Goal: Check status: Check status

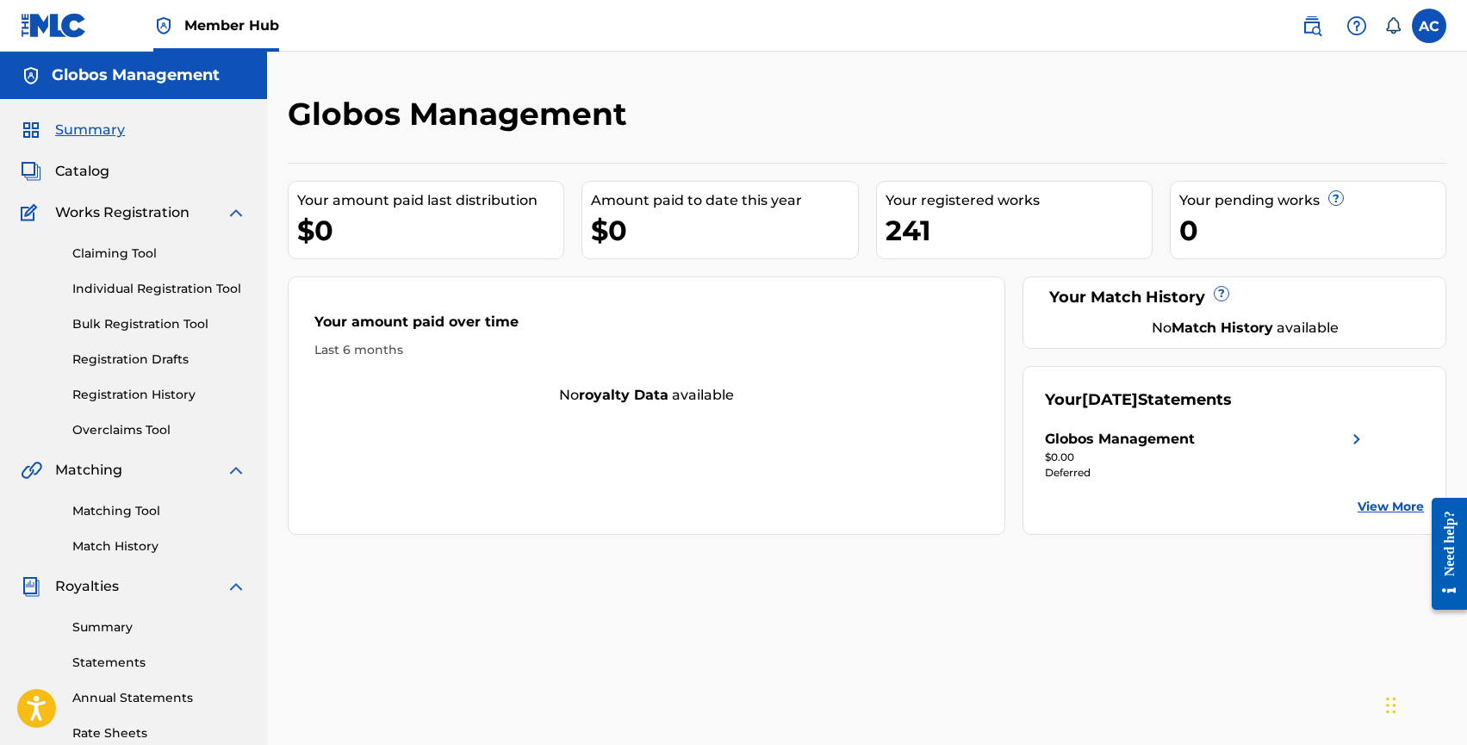
click at [129, 301] on div "Claiming Tool Individual Registration Tool Bulk Registration Tool Registration …" at bounding box center [134, 331] width 226 height 216
click at [137, 283] on link "Individual Registration Tool" at bounding box center [159, 289] width 174 height 18
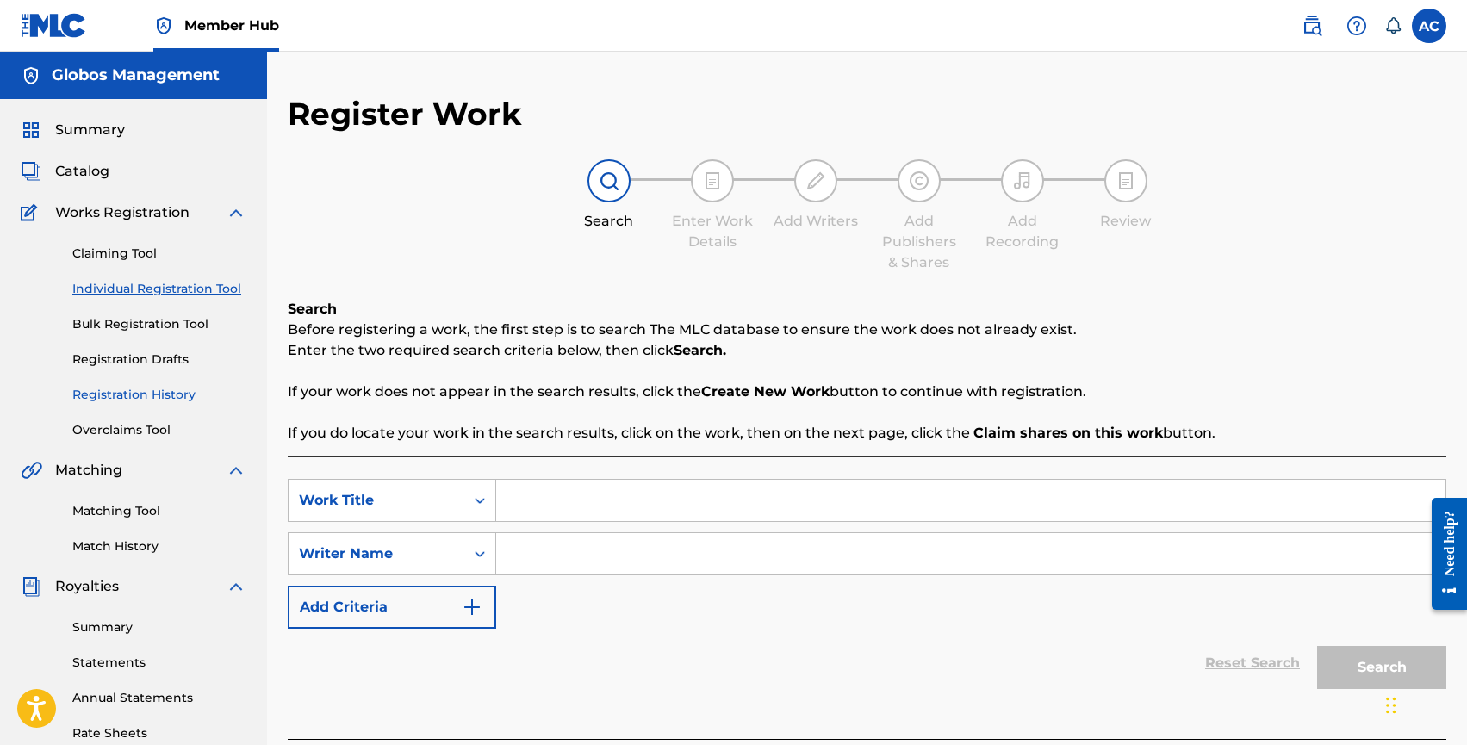
click at [135, 387] on link "Registration History" at bounding box center [159, 395] width 174 height 18
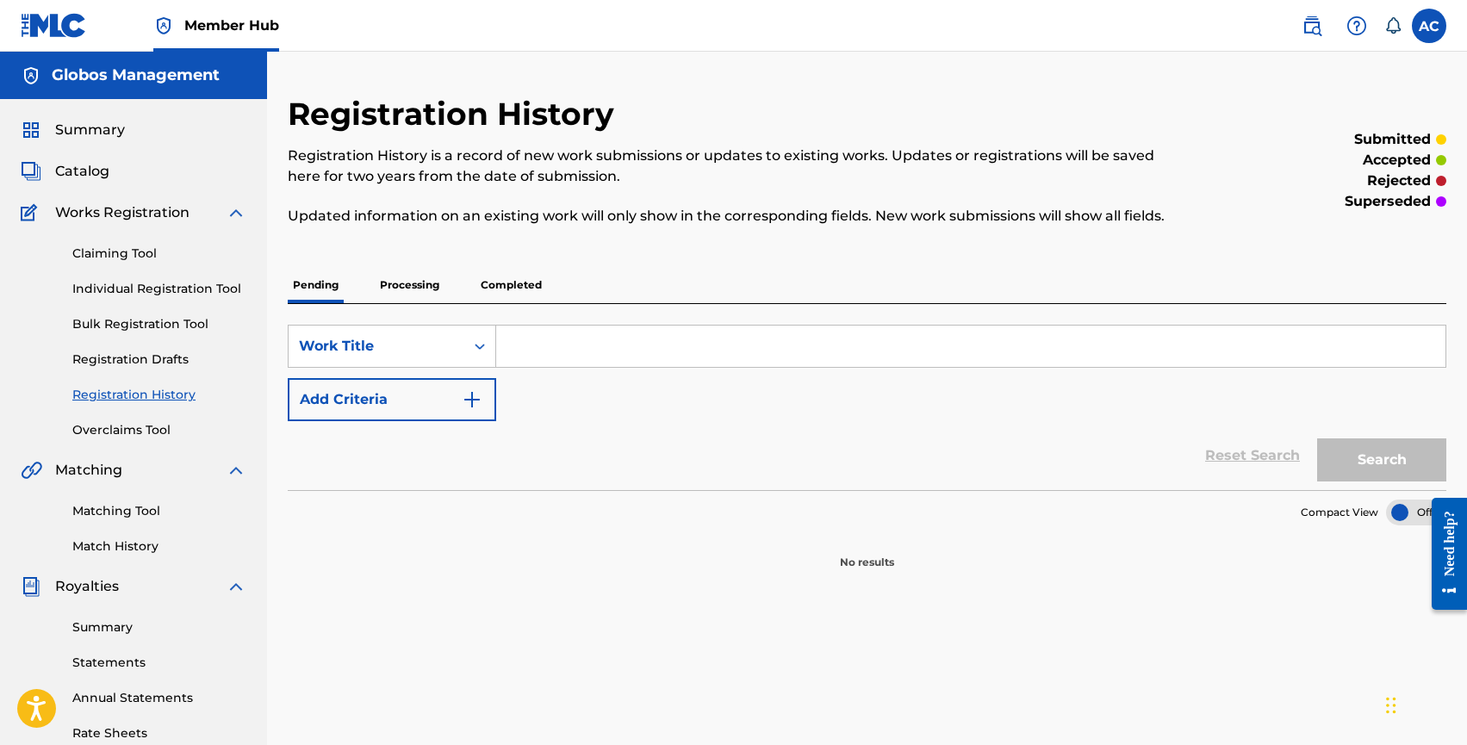
click at [426, 290] on p "Processing" at bounding box center [410, 285] width 70 height 36
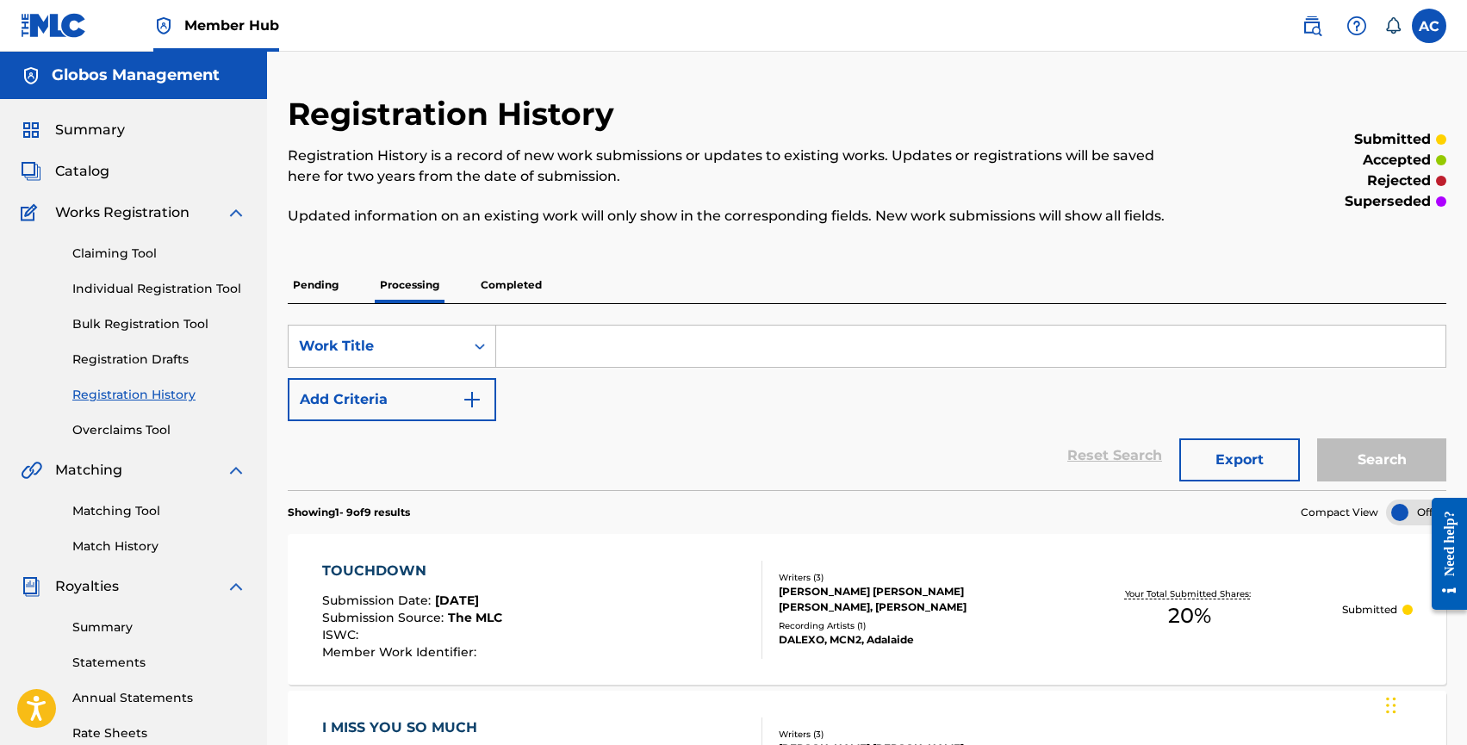
click at [520, 288] on p "Completed" at bounding box center [512, 285] width 72 height 36
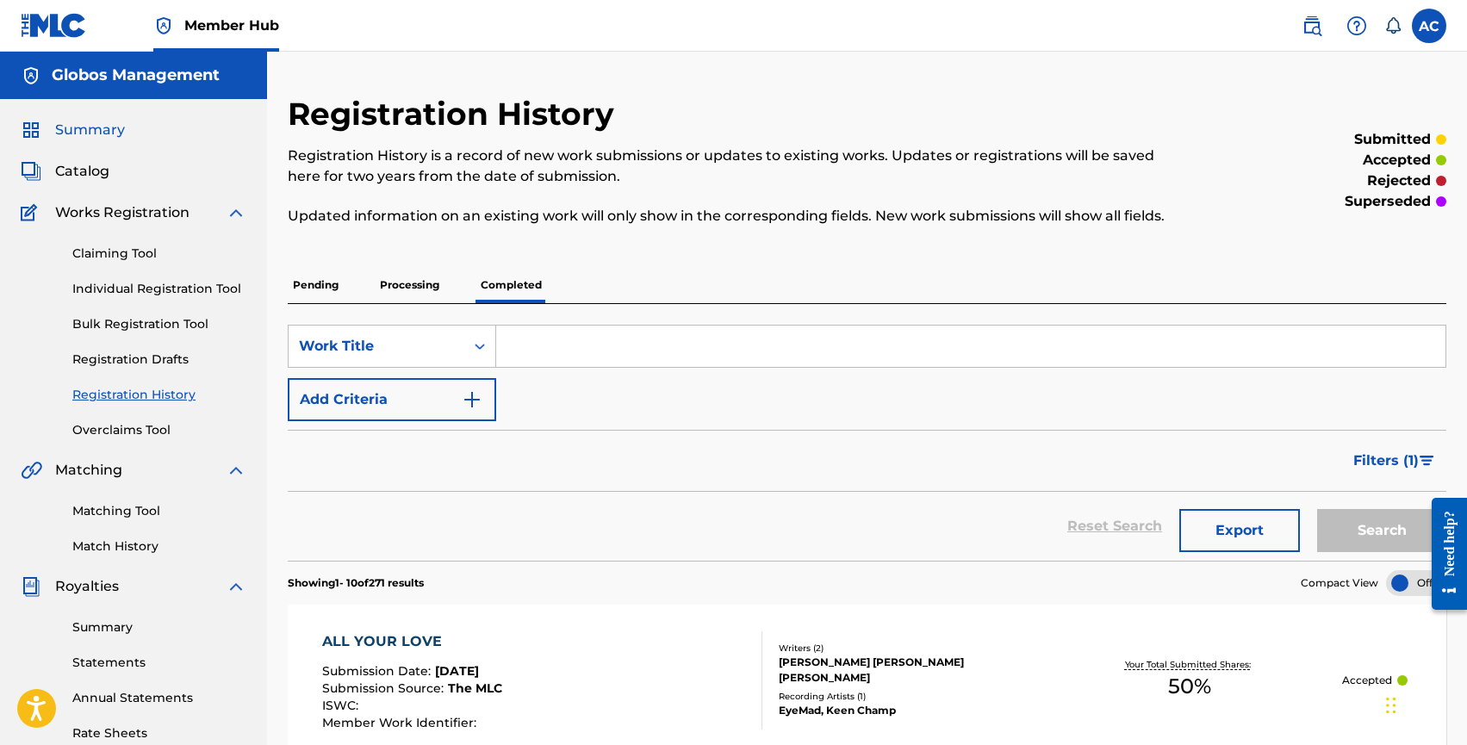
click at [79, 134] on span "Summary" at bounding box center [90, 130] width 70 height 21
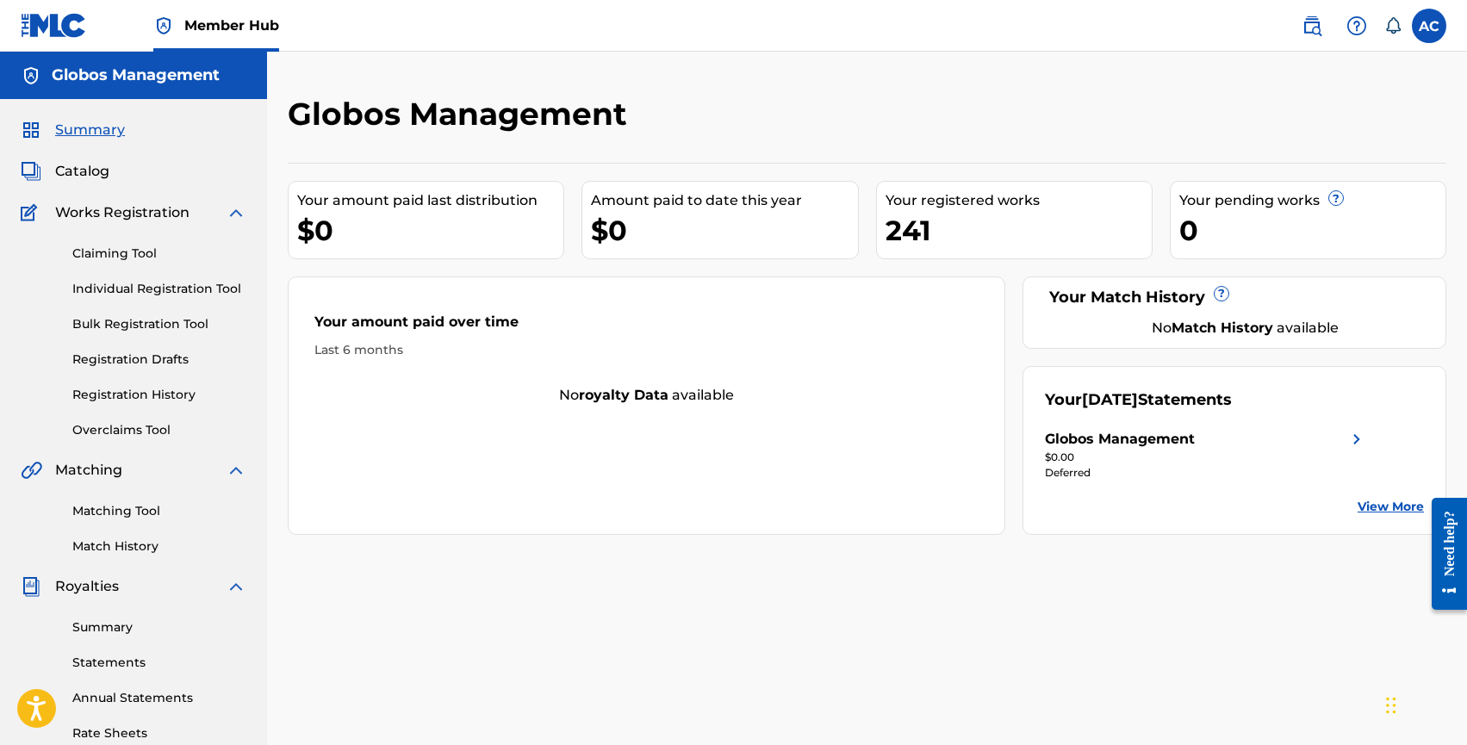
click at [97, 79] on h5 "Globos Management" at bounding box center [136, 75] width 168 height 20
click at [129, 79] on h5 "Globos Management" at bounding box center [136, 75] width 168 height 20
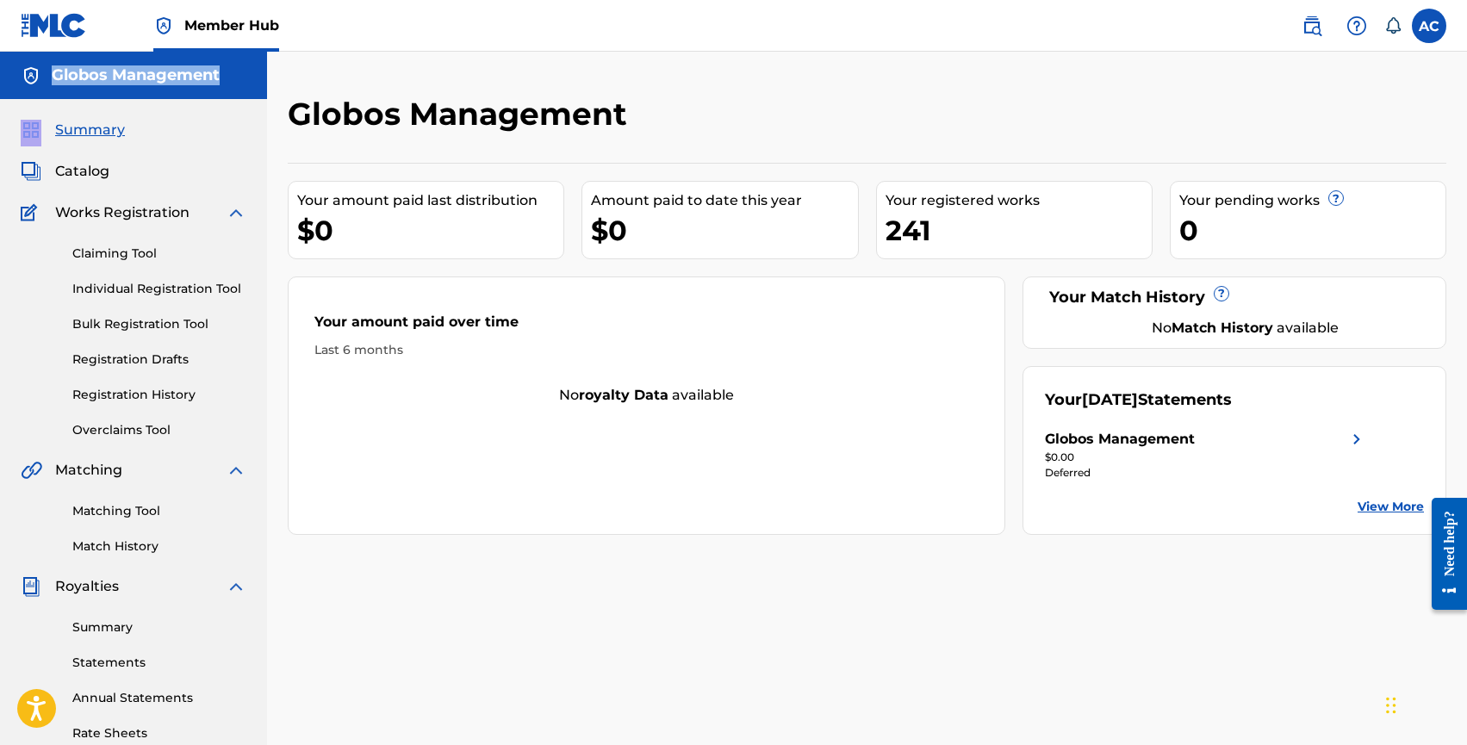
click at [129, 79] on h5 "Globos Management" at bounding box center [136, 75] width 168 height 20
click at [306, 80] on div "Globos Management Your amount paid last distribution $0 Amount paid to date thi…" at bounding box center [867, 519] width 1200 height 934
click at [164, 293] on link "Individual Registration Tool" at bounding box center [159, 289] width 174 height 18
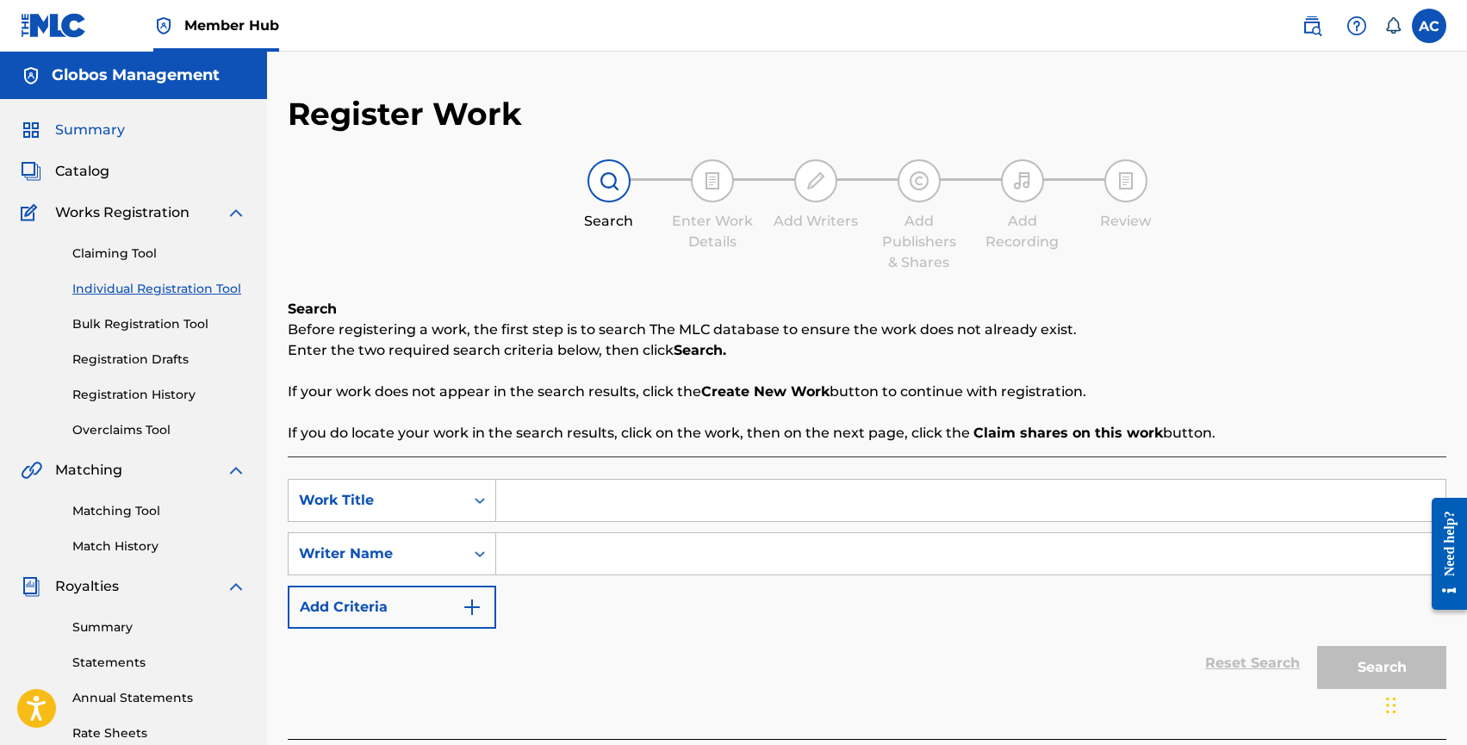
click at [100, 128] on span "Summary" at bounding box center [90, 130] width 70 height 21
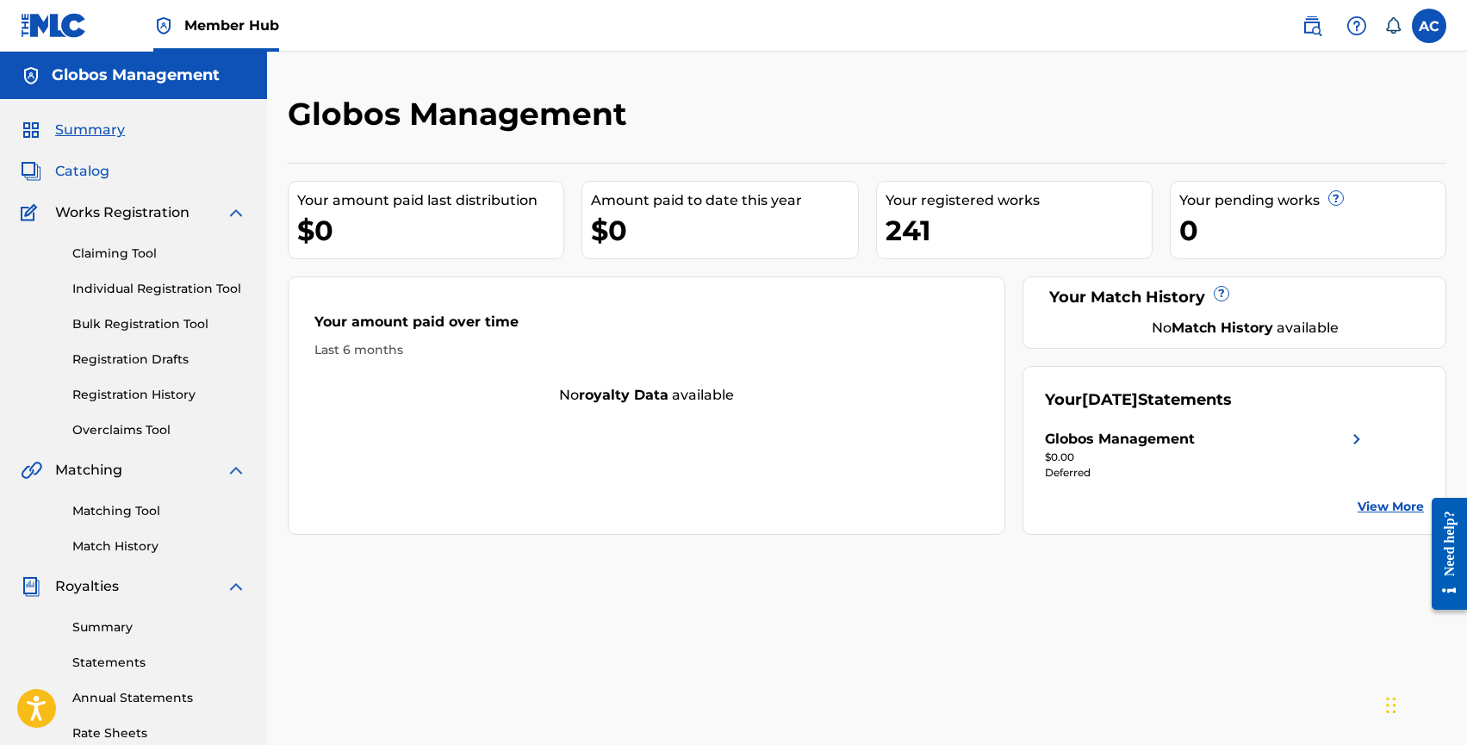
click at [89, 170] on span "Catalog" at bounding box center [82, 171] width 54 height 21
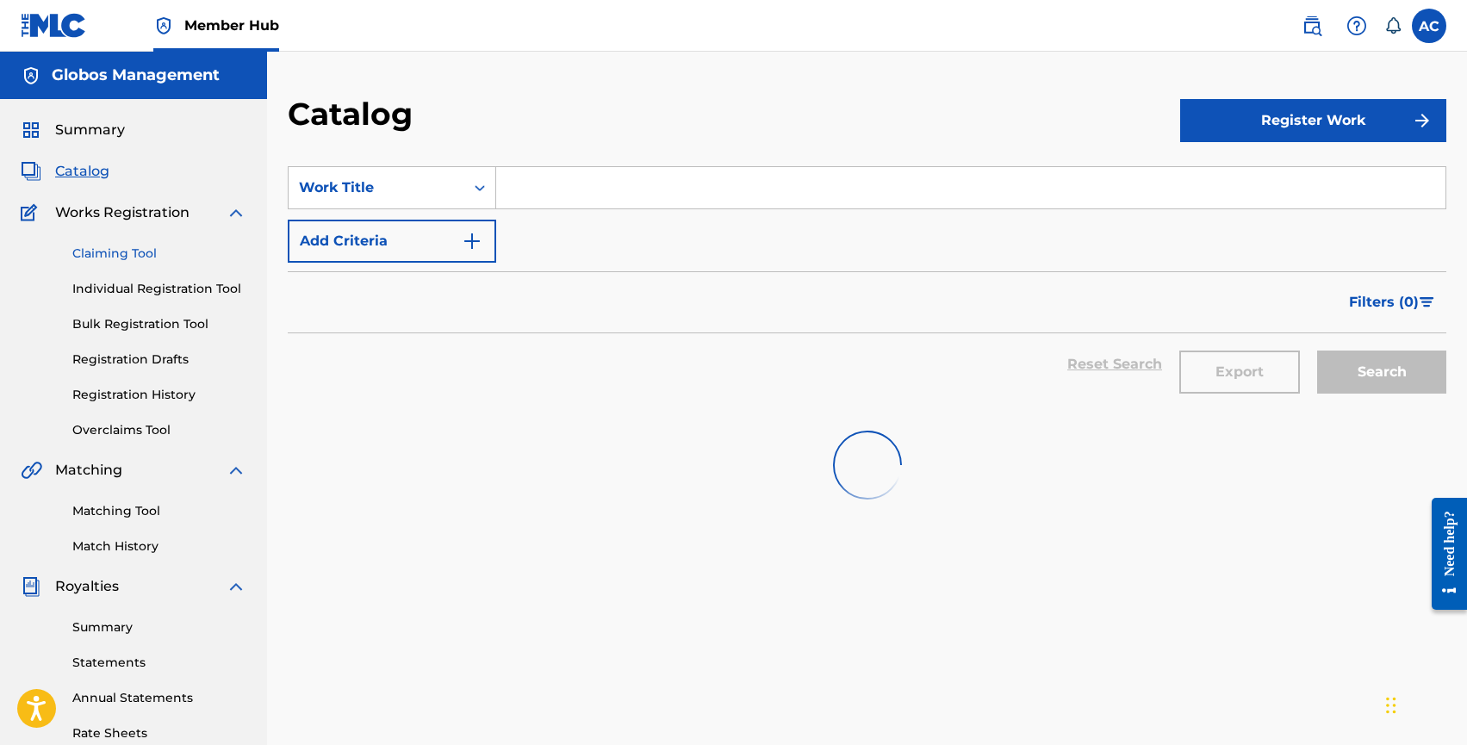
click at [97, 258] on link "Claiming Tool" at bounding box center [159, 254] width 174 height 18
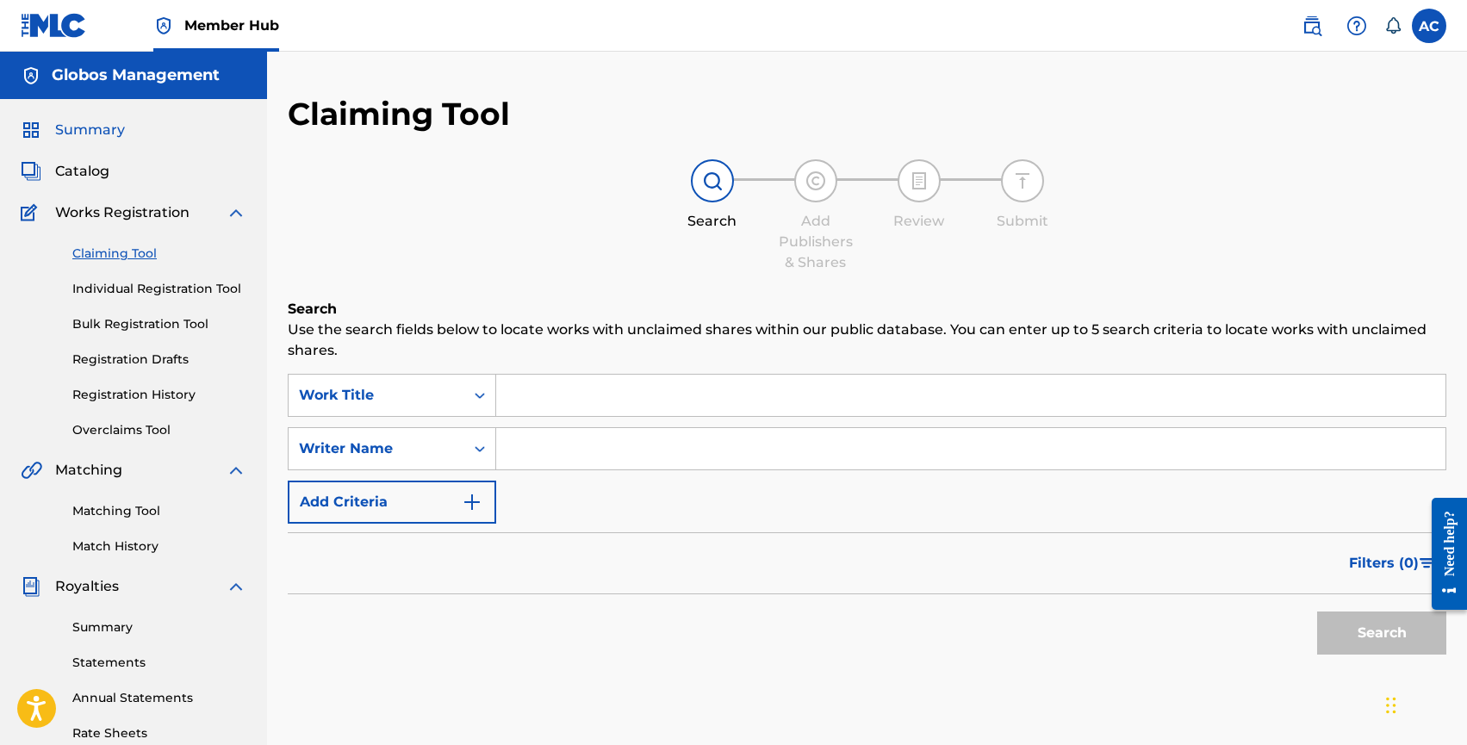
click at [87, 127] on span "Summary" at bounding box center [90, 130] width 70 height 21
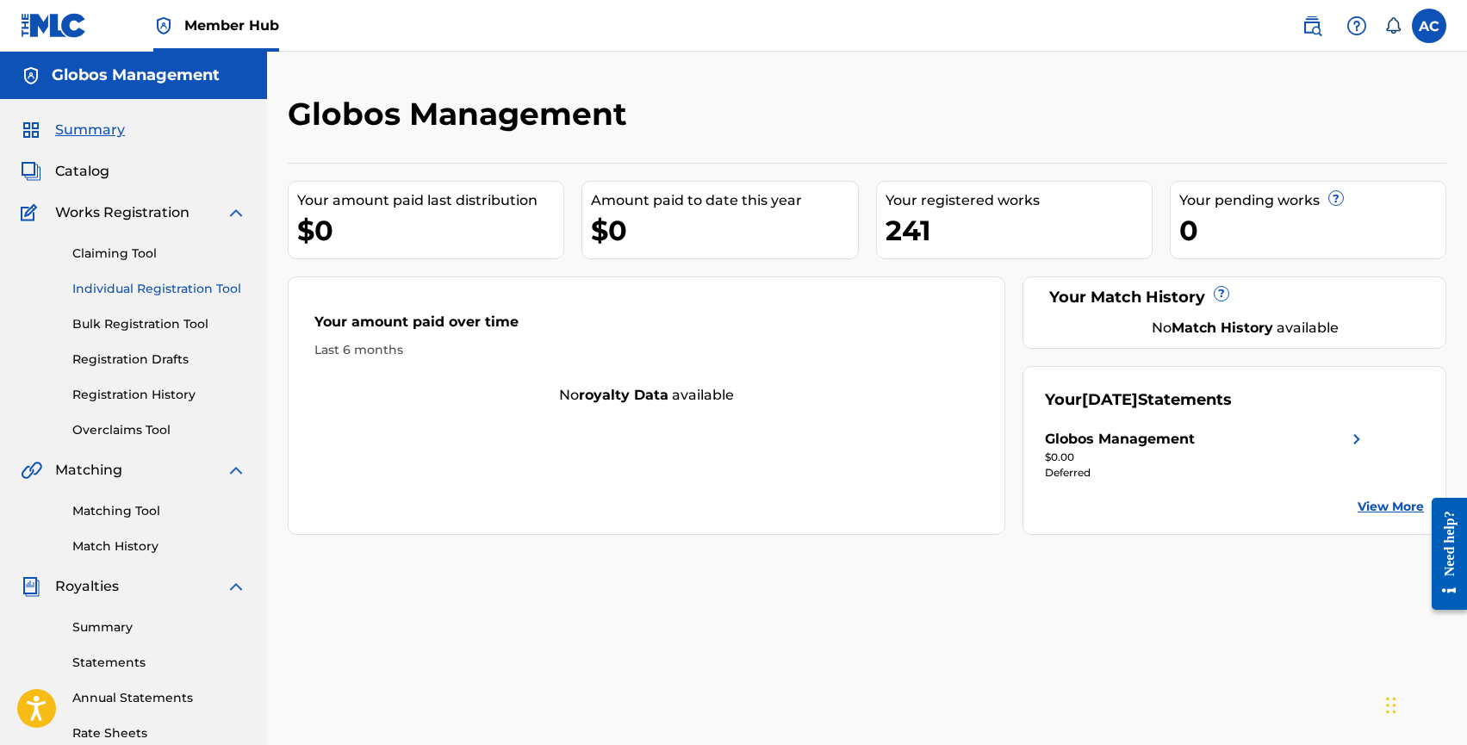
click at [157, 285] on link "Individual Registration Tool" at bounding box center [159, 289] width 174 height 18
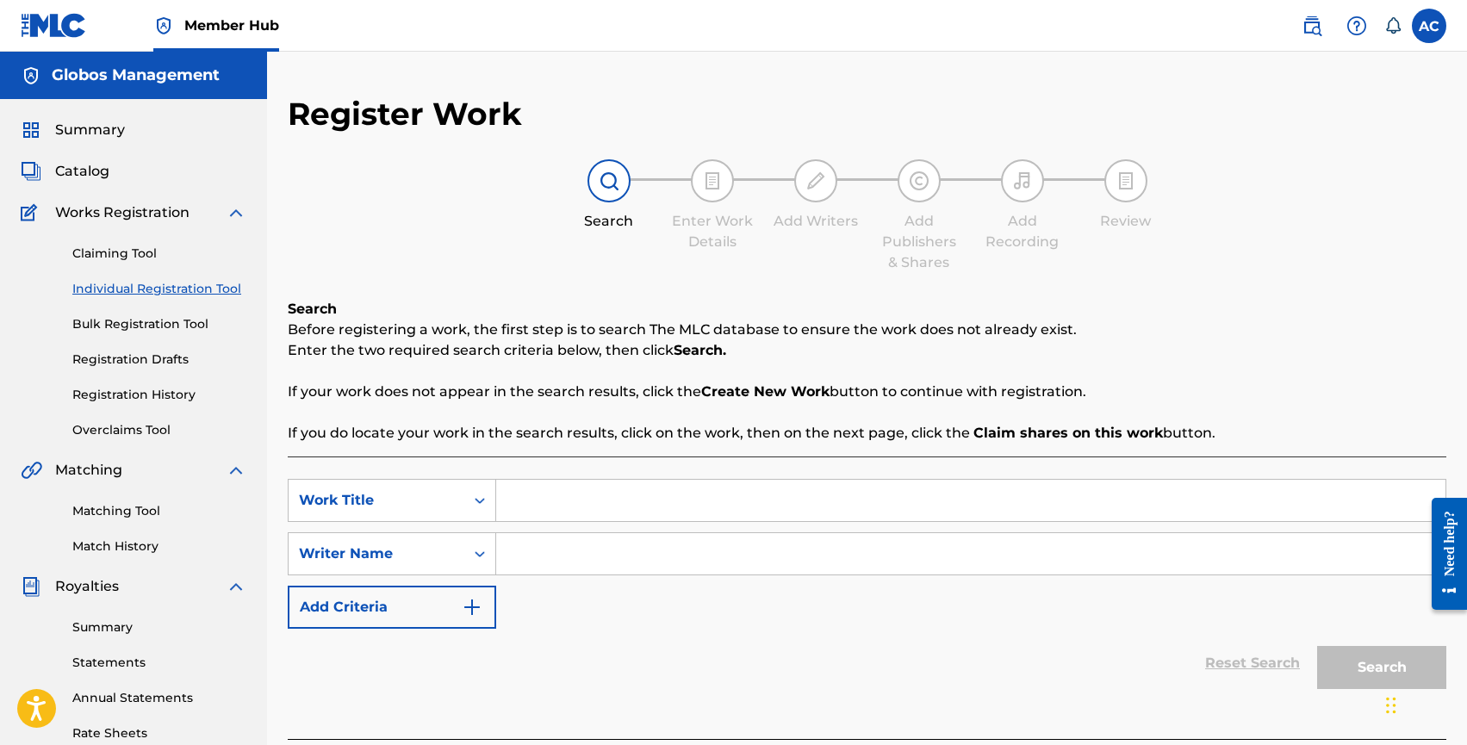
click at [118, 408] on div "Claiming Tool Individual Registration Tool Bulk Registration Tool Registration …" at bounding box center [134, 331] width 226 height 216
click at [123, 397] on link "Registration History" at bounding box center [159, 395] width 174 height 18
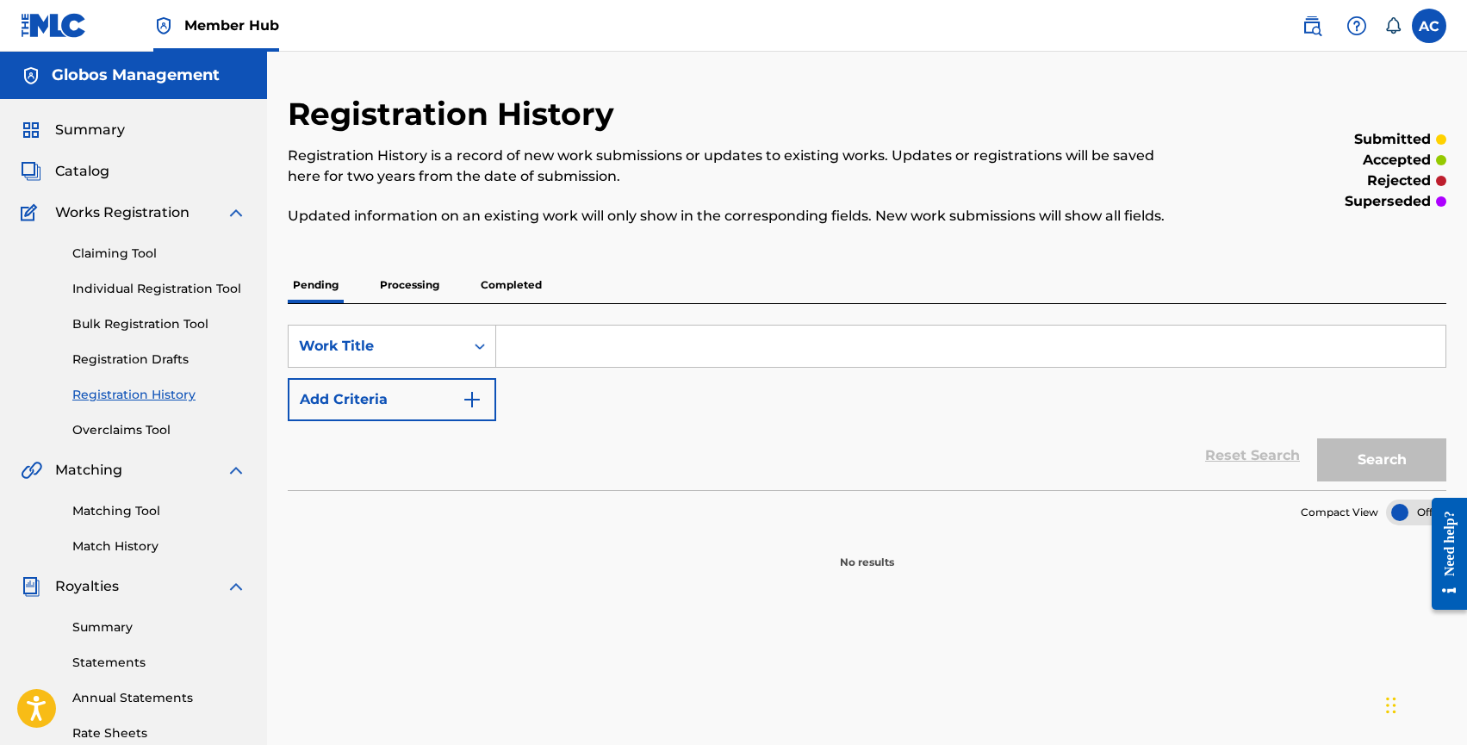
click at [505, 276] on p "Completed" at bounding box center [512, 285] width 72 height 36
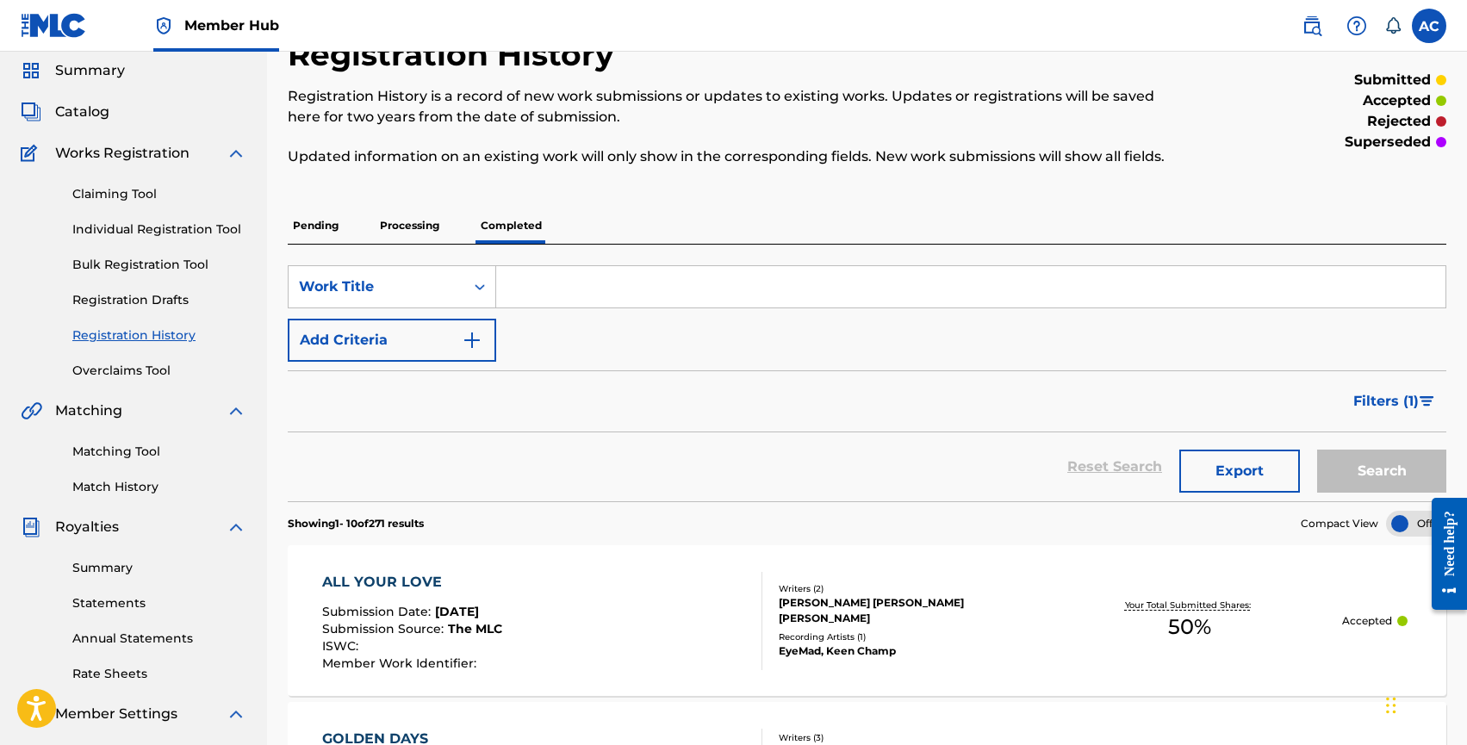
scroll to position [97, 0]
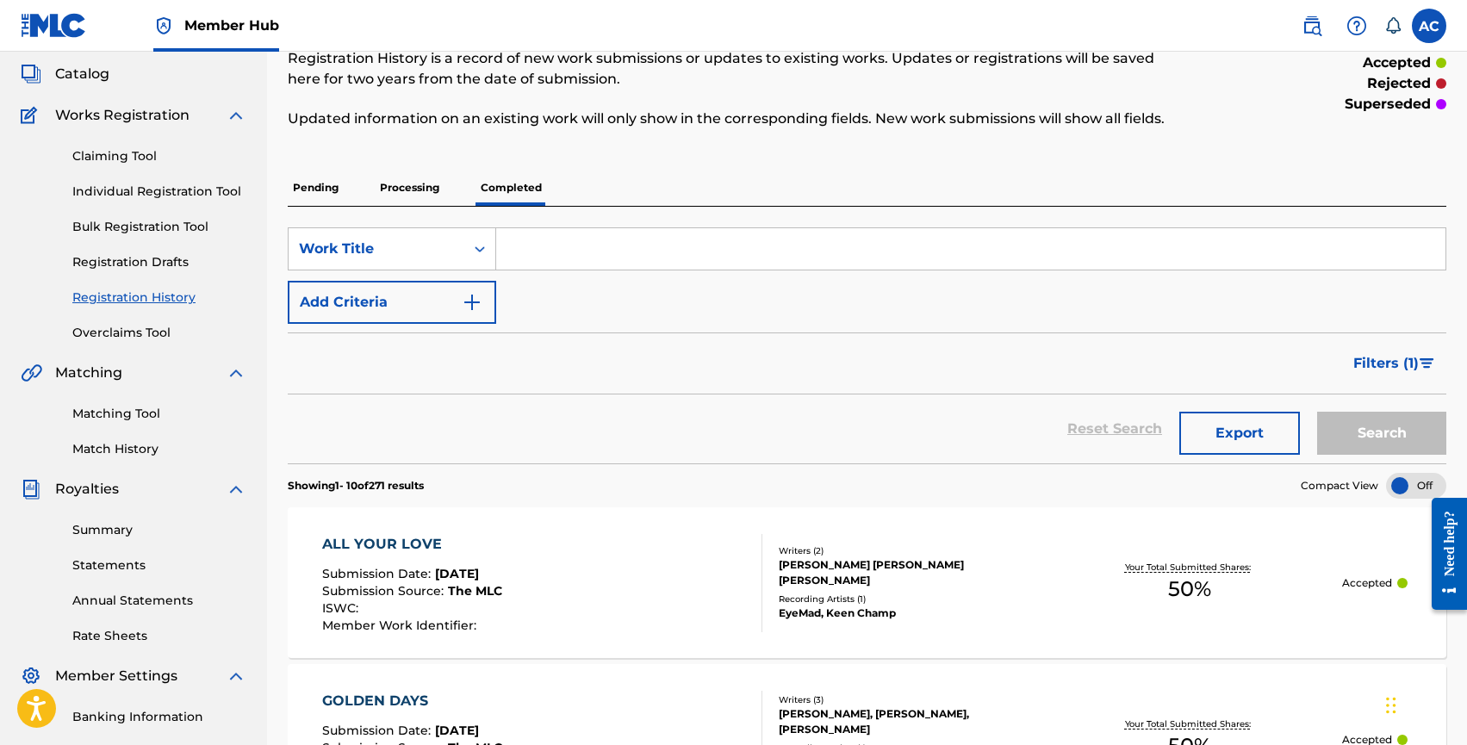
click at [426, 176] on p "Processing" at bounding box center [410, 188] width 70 height 36
